Goal: Information Seeking & Learning: Learn about a topic

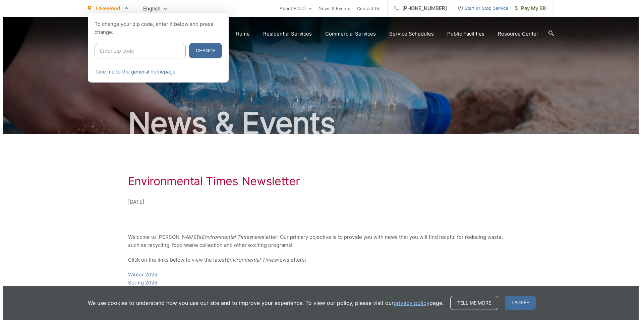
scroll to position [94, 0]
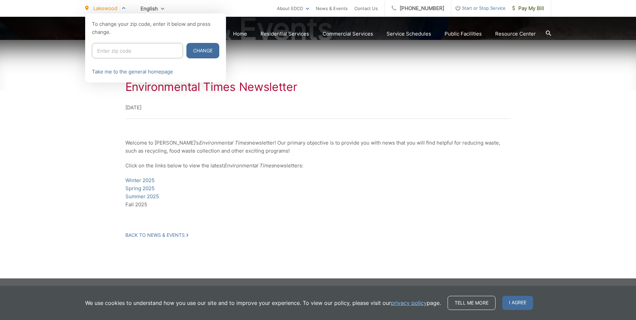
drag, startPoint x: 133, startPoint y: 52, endPoint x: 137, endPoint y: 52, distance: 4.1
click at [133, 52] on input "Enter zip code" at bounding box center [137, 50] width 91 height 15
type input "92078"
click at [186, 56] on button "Change" at bounding box center [202, 50] width 33 height 15
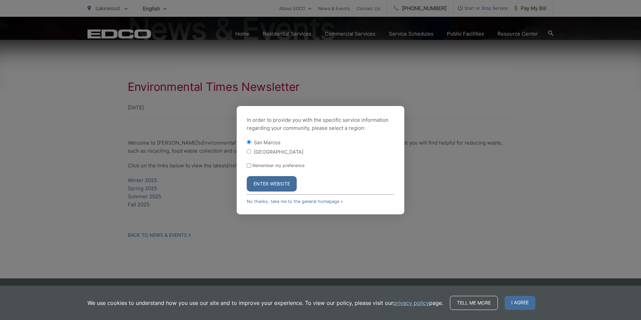
click at [262, 186] on button "Enter Website" at bounding box center [272, 183] width 50 height 15
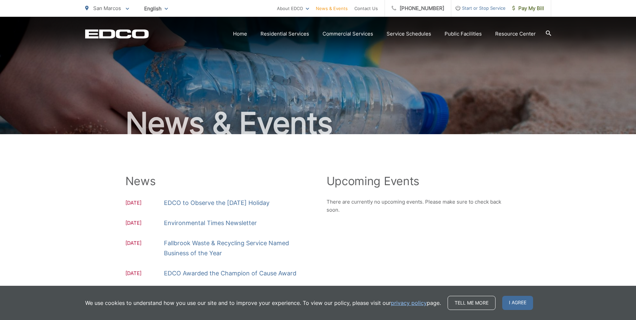
click at [112, 9] on span "San Marcos" at bounding box center [107, 8] width 28 height 6
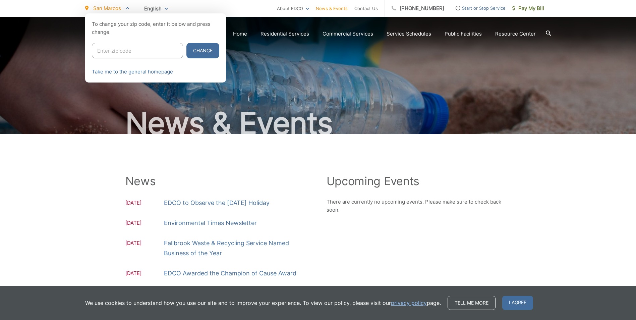
click at [127, 50] on input "Enter zip code" at bounding box center [137, 50] width 91 height 15
